Goal: Task Accomplishment & Management: Use online tool/utility

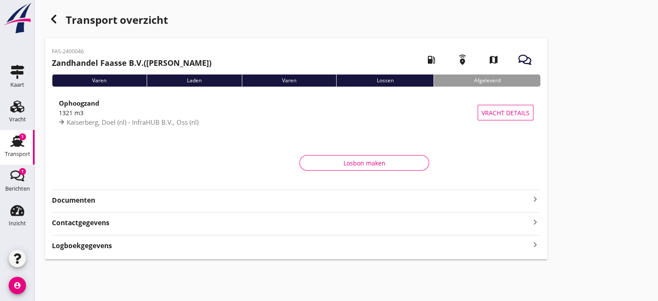
click at [15, 147] on icon "Transport" at bounding box center [17, 141] width 14 height 14
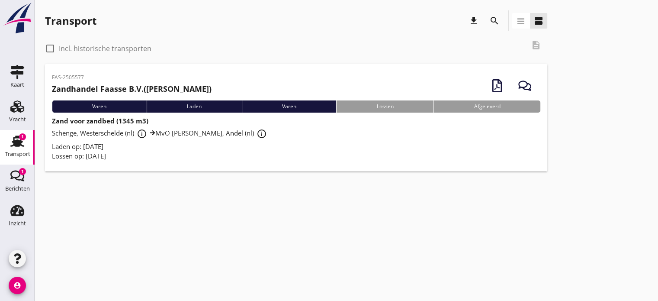
click at [370, 105] on div "Lossen" at bounding box center [384, 106] width 97 height 12
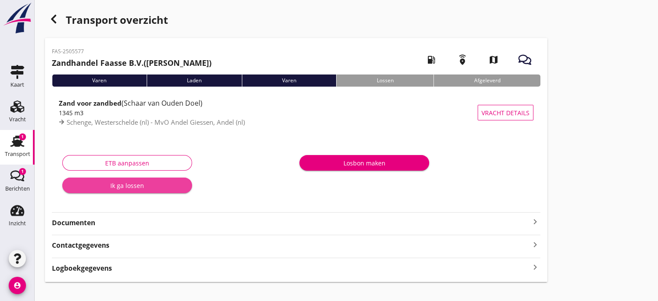
click at [142, 186] on div "Ik ga lossen" at bounding box center [127, 185] width 116 height 9
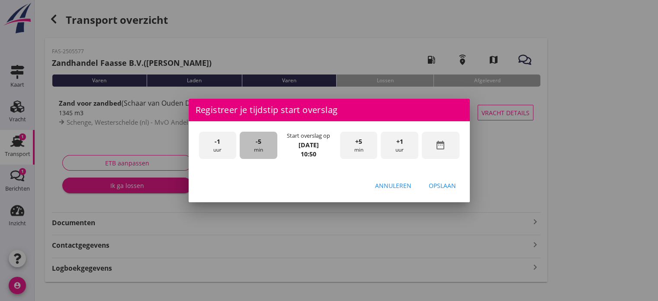
click at [255, 145] on div "-5 min" at bounding box center [259, 145] width 38 height 27
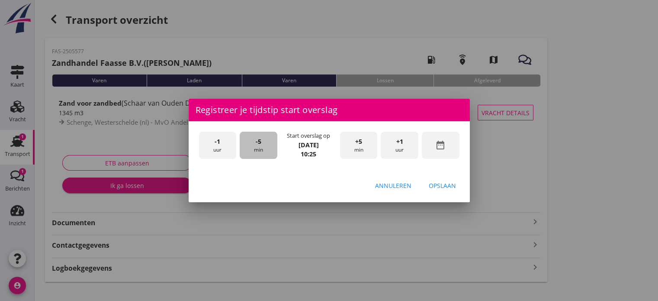
click at [255, 145] on div "-5 min" at bounding box center [259, 145] width 38 height 27
click at [260, 147] on div "-5 min" at bounding box center [259, 145] width 38 height 27
click at [433, 185] on div "Opslaan" at bounding box center [442, 185] width 27 height 9
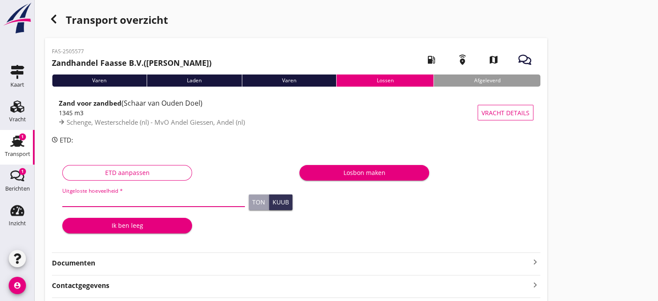
click at [94, 196] on input "Uitgeloste hoeveelheid *" at bounding box center [153, 200] width 183 height 14
type input "1362"
click at [282, 203] on div "Kuub" at bounding box center [281, 202] width 16 height 6
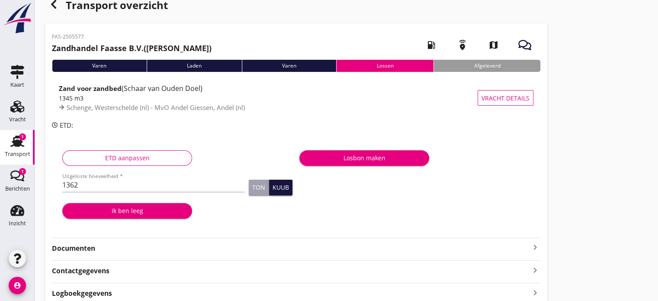
scroll to position [52, 0]
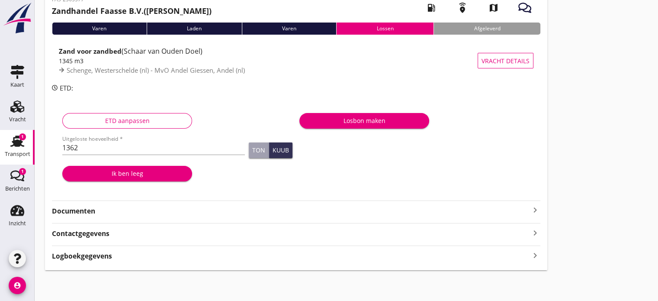
click at [370, 124] on div "Losbon maken" at bounding box center [364, 120] width 116 height 9
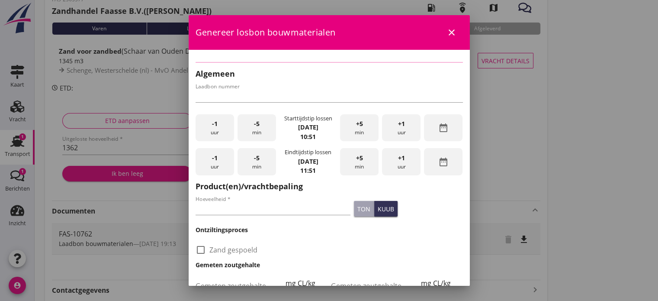
type input "FAS-10762"
type input "1345"
checkbox input "true"
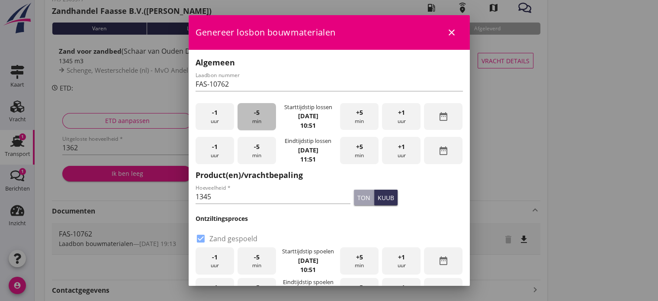
click at [254, 115] on span "-5" at bounding box center [257, 113] width 6 height 10
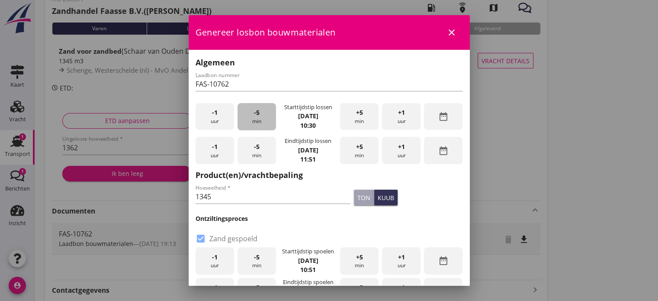
click at [254, 115] on span "-5" at bounding box center [257, 113] width 6 height 10
click at [395, 152] on div "+1 uur" at bounding box center [401, 150] width 39 height 27
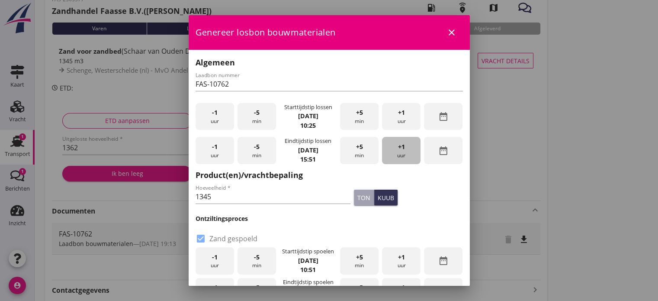
click at [395, 152] on div "+1 uur" at bounding box center [401, 150] width 39 height 27
click at [210, 150] on div "-1 uur" at bounding box center [215, 150] width 39 height 27
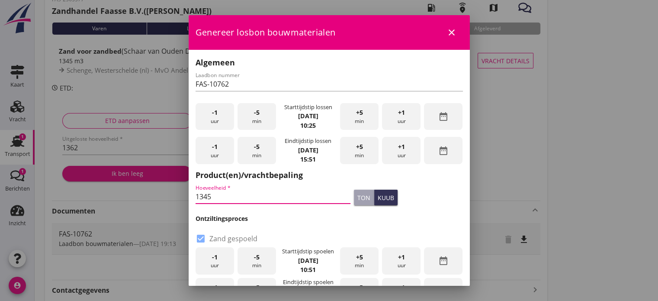
click at [222, 195] on input "1345" at bounding box center [273, 197] width 155 height 14
type input "1362"
click at [379, 200] on div "kuub" at bounding box center [386, 197] width 16 height 9
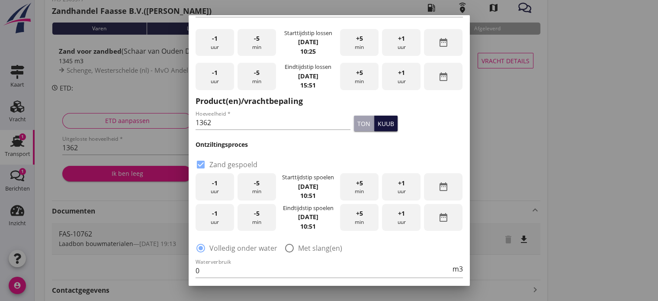
scroll to position [75, 0]
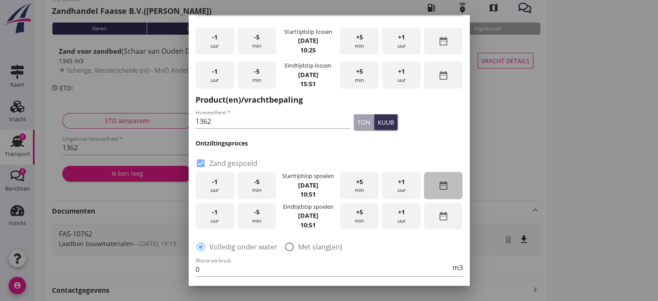
click at [439, 185] on icon "date_range" at bounding box center [443, 185] width 10 height 10
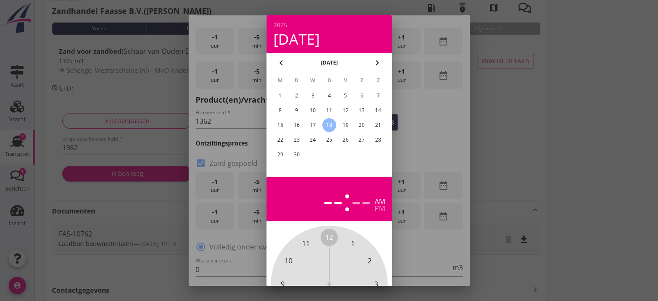
click at [314, 121] on div "17" at bounding box center [313, 125] width 14 height 14
click at [454, 192] on div at bounding box center [329, 150] width 658 height 301
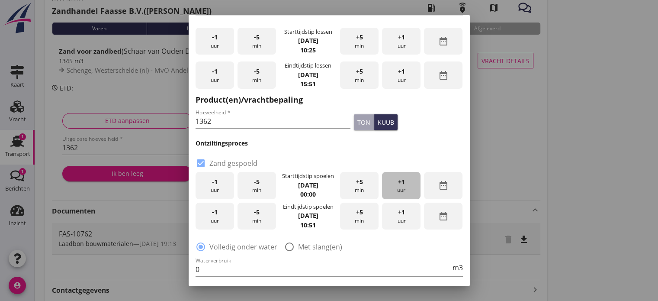
click at [397, 186] on div "+1 uur" at bounding box center [401, 185] width 39 height 27
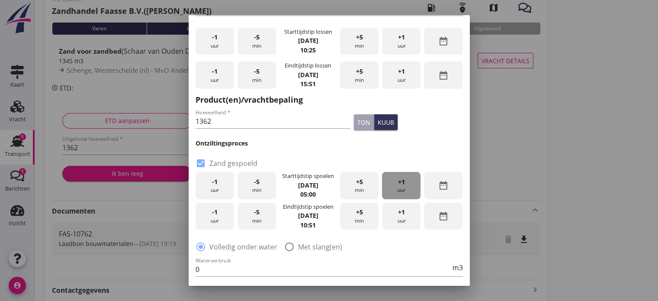
click at [397, 186] on div "+1 uur" at bounding box center [401, 185] width 39 height 27
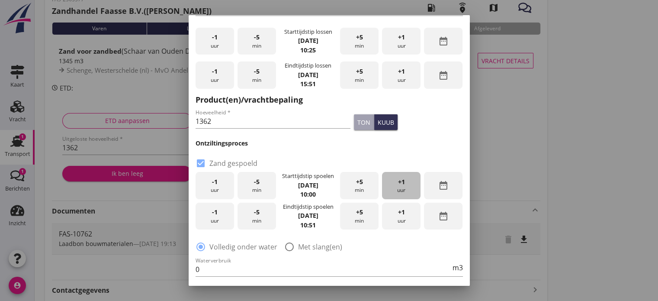
click at [397, 186] on div "+1 uur" at bounding box center [401, 185] width 39 height 27
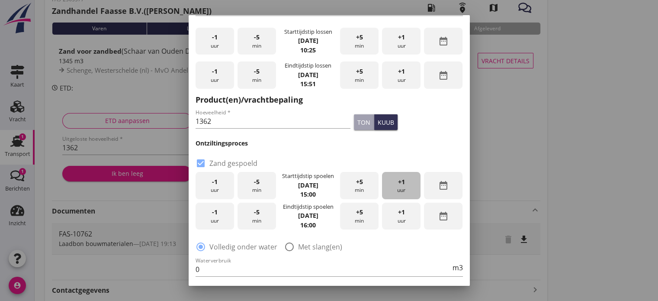
click at [397, 186] on div "+1 uur" at bounding box center [401, 185] width 39 height 27
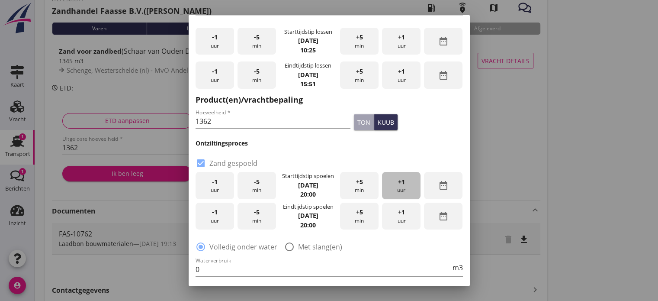
click at [397, 186] on div "+1 uur" at bounding box center [401, 185] width 39 height 27
click at [393, 218] on div "+1 uur" at bounding box center [401, 216] width 39 height 27
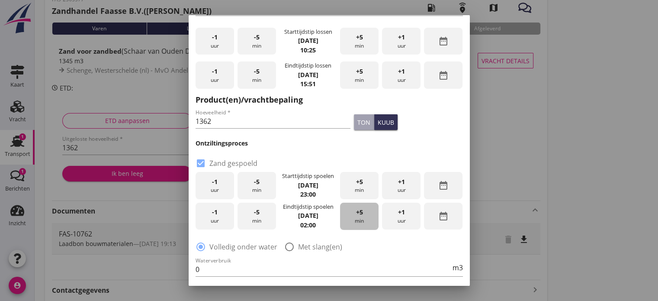
click at [354, 216] on div "+5 min" at bounding box center [359, 216] width 39 height 27
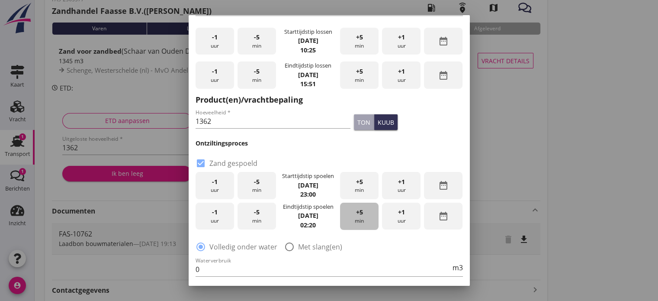
click at [354, 216] on div "+5 min" at bounding box center [359, 216] width 39 height 27
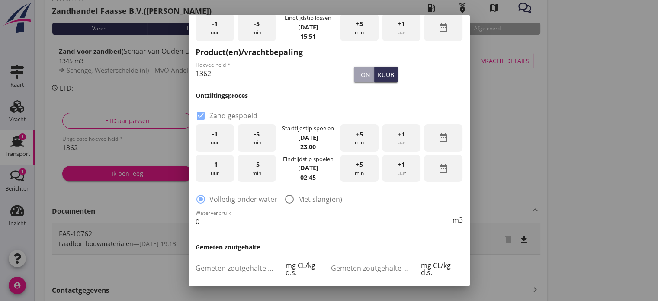
scroll to position [126, 0]
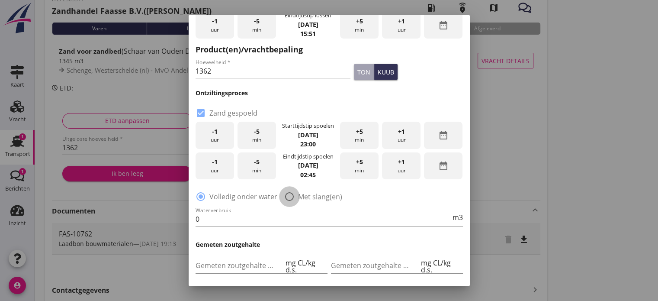
click at [288, 195] on div at bounding box center [289, 196] width 15 height 15
radio input "false"
radio input "true"
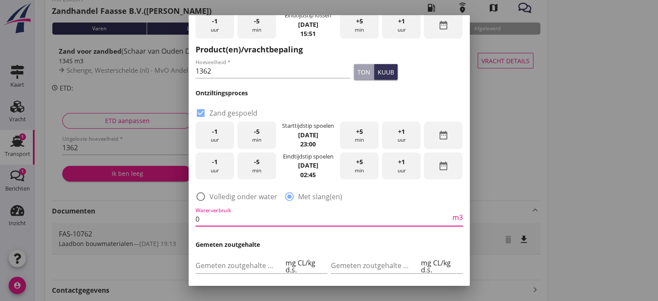
click at [241, 221] on input "0" at bounding box center [323, 219] width 255 height 14
type input "0"
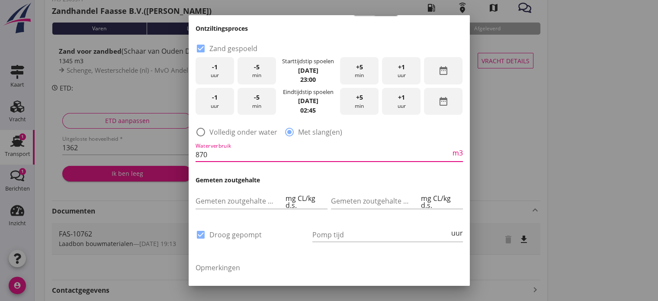
scroll to position [197, 0]
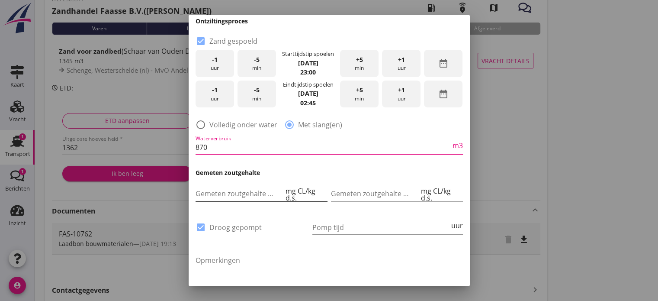
type input "870"
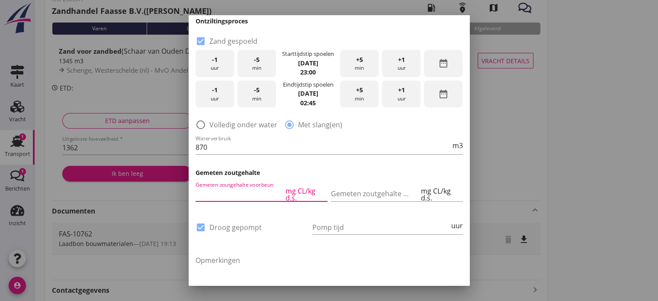
click at [232, 193] on input "Gemeten zoutgehalte voorbeun" at bounding box center [240, 194] width 88 height 14
type input "25"
click at [353, 195] on input "Gemeten zoutgehalte achterbeun" at bounding box center [375, 194] width 88 height 14
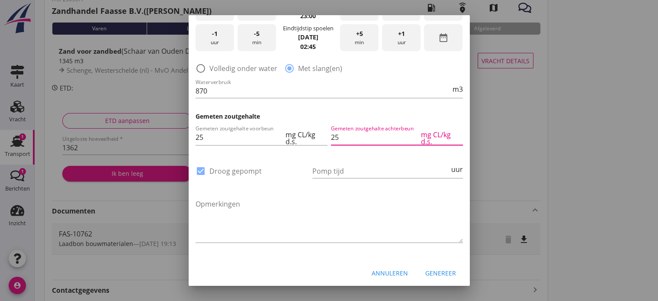
scroll to position [255, 0]
type input "25"
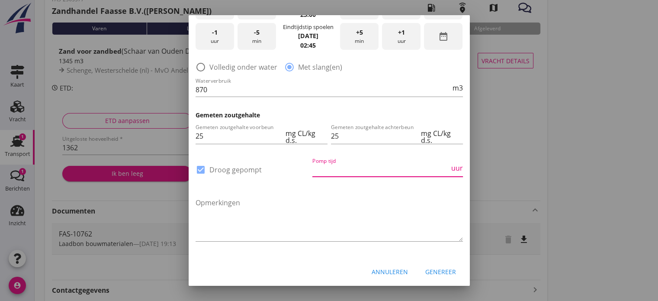
click at [370, 171] on input "Pomp tijd" at bounding box center [380, 170] width 137 height 14
type input "8"
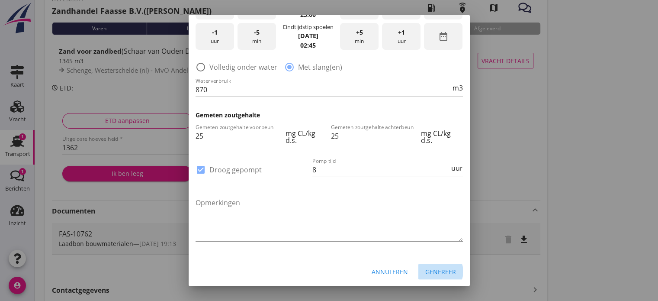
click at [441, 269] on div "Genereer" at bounding box center [440, 271] width 31 height 9
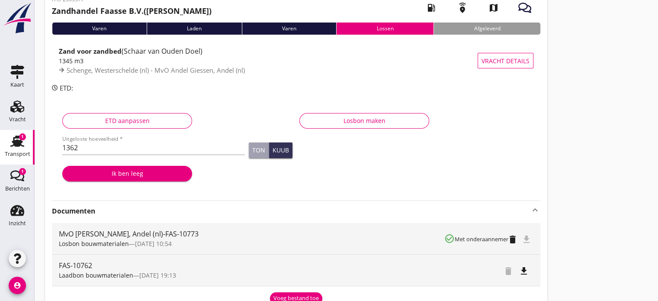
click at [528, 238] on div "file_download" at bounding box center [528, 238] width 10 height 10
click at [526, 238] on icon "file_download" at bounding box center [526, 239] width 10 height 10
click at [526, 238] on div "file_download" at bounding box center [528, 238] width 10 height 10
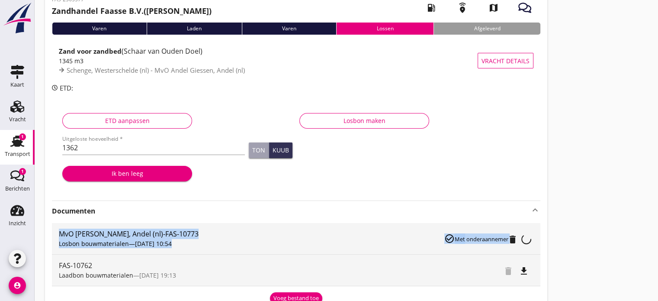
click at [526, 238] on div "file_download" at bounding box center [528, 238] width 10 height 10
